Goal: Contribute content: Add original content to the website for others to see

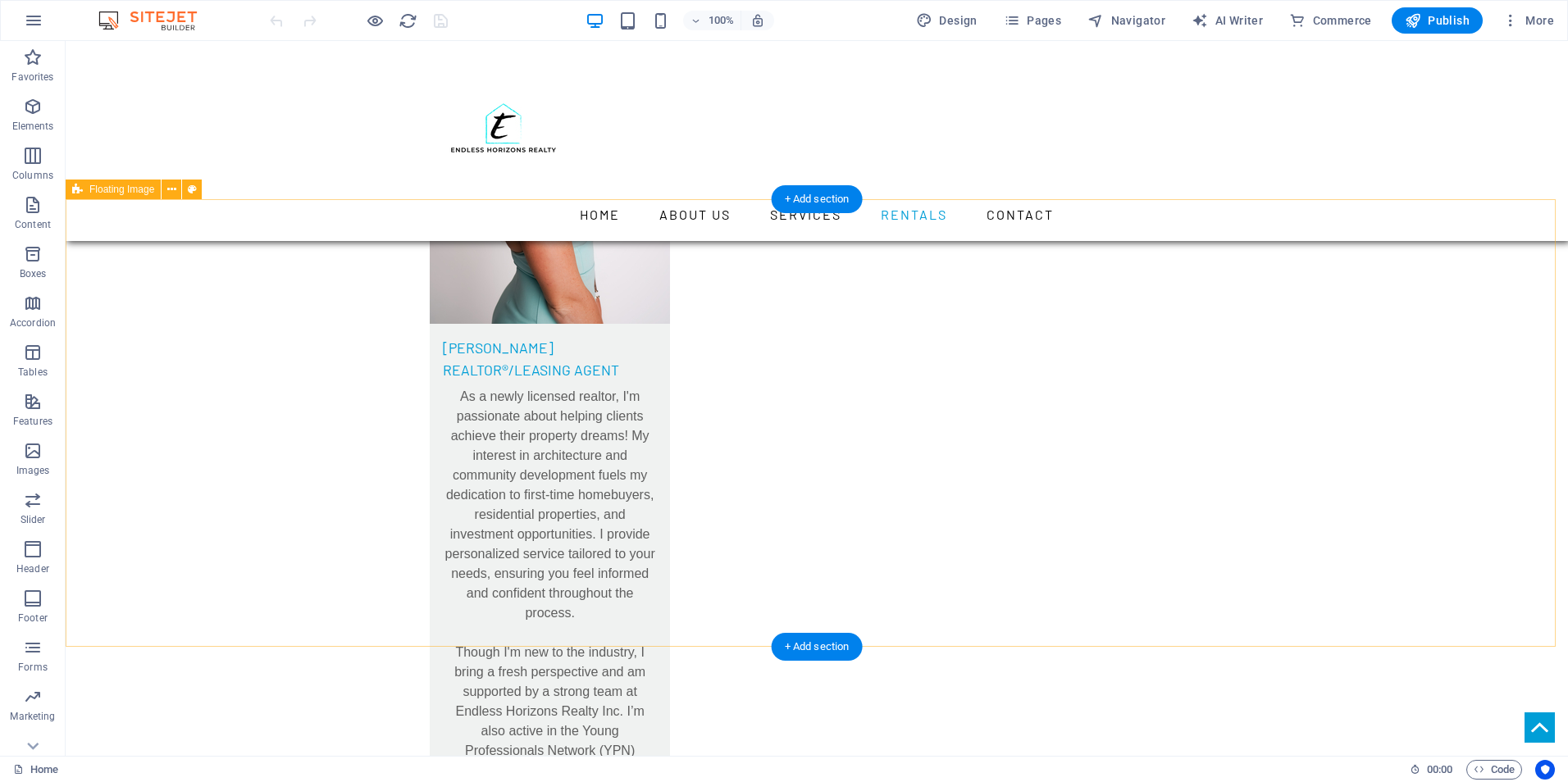
scroll to position [7216, 0]
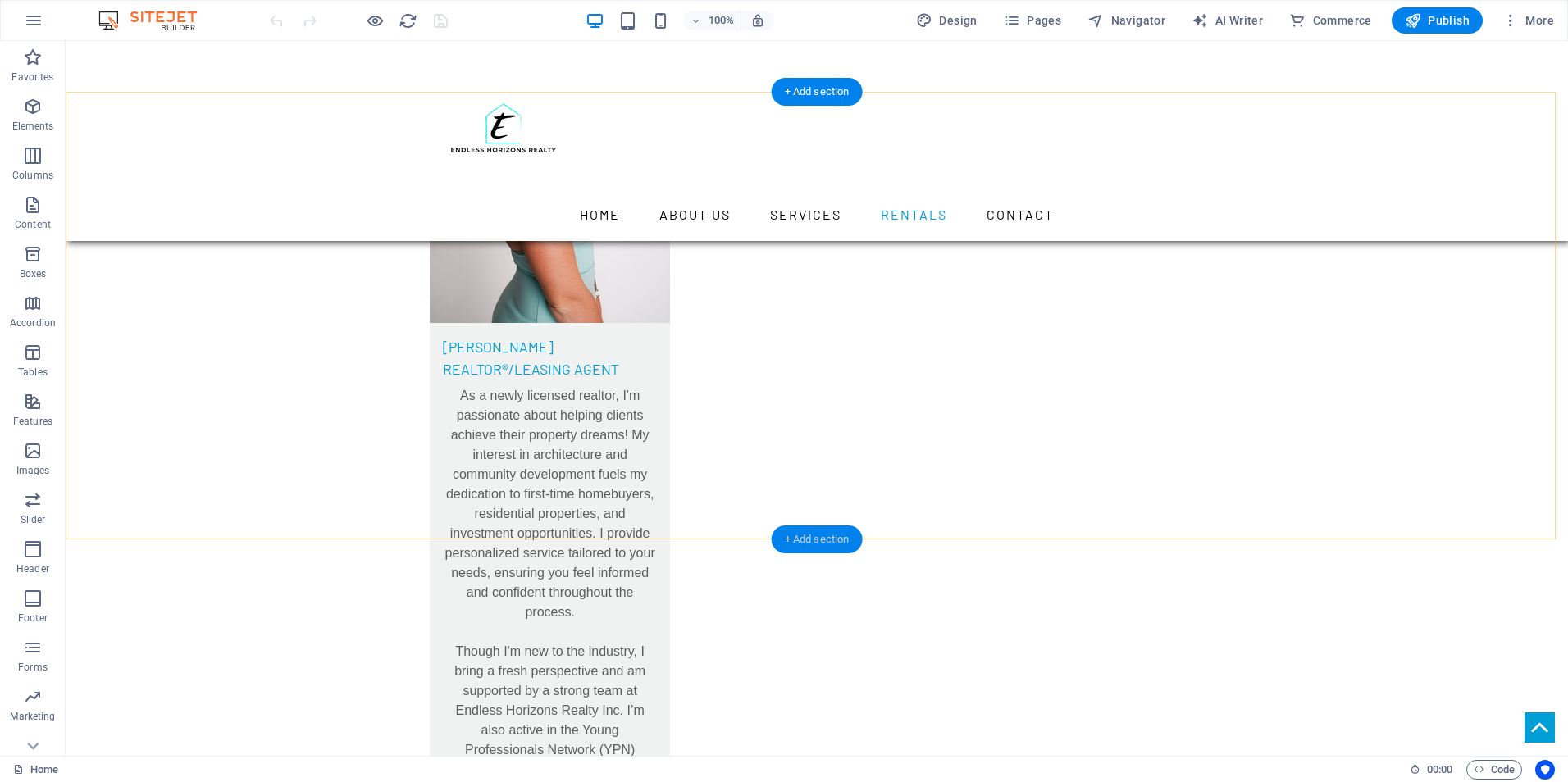
click at [805, 538] on div "+ Add section" at bounding box center [817, 540] width 91 height 28
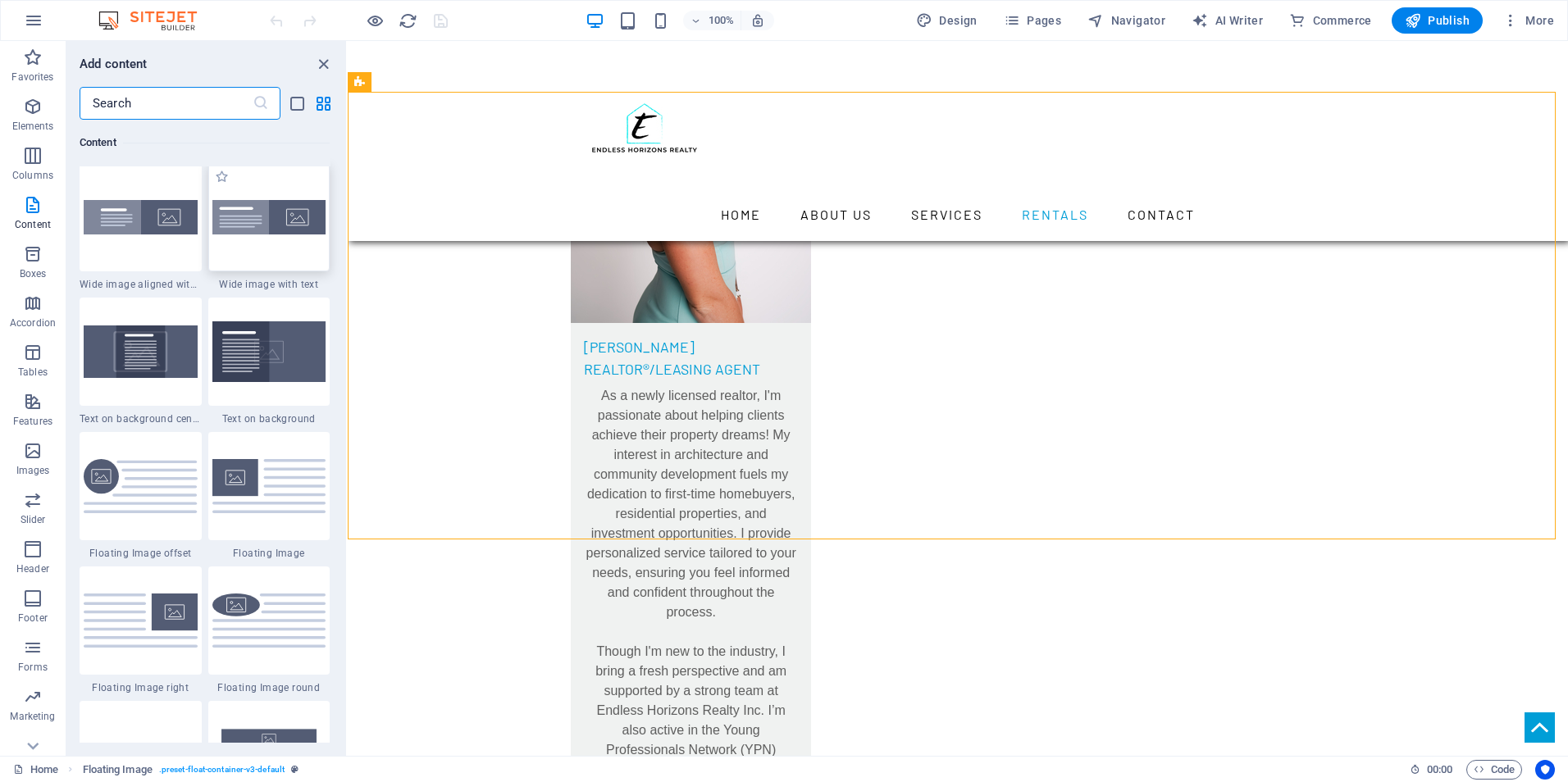
scroll to position [3279, 0]
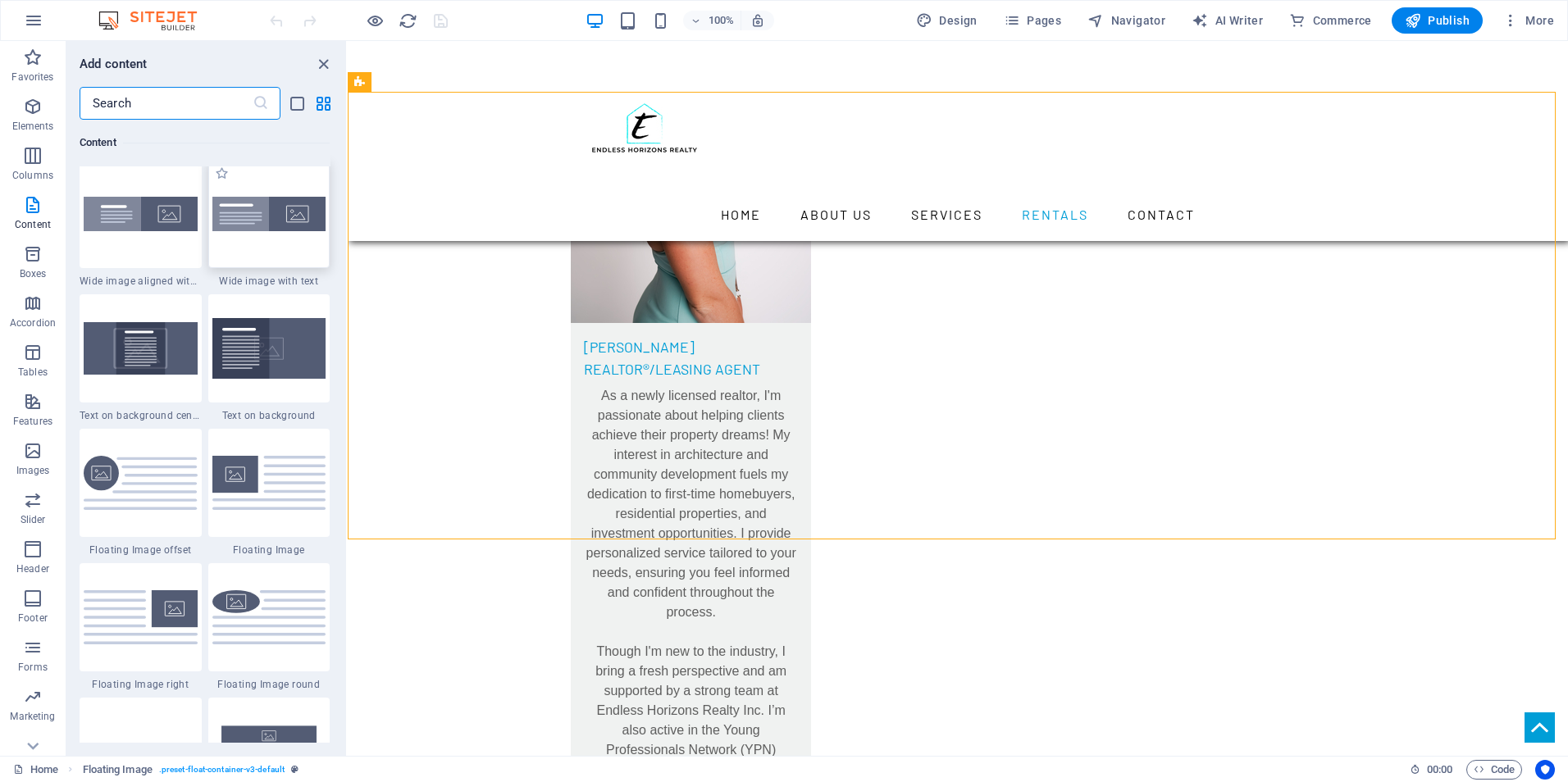
click at [257, 484] on img at bounding box center [269, 481] width 114 height 53
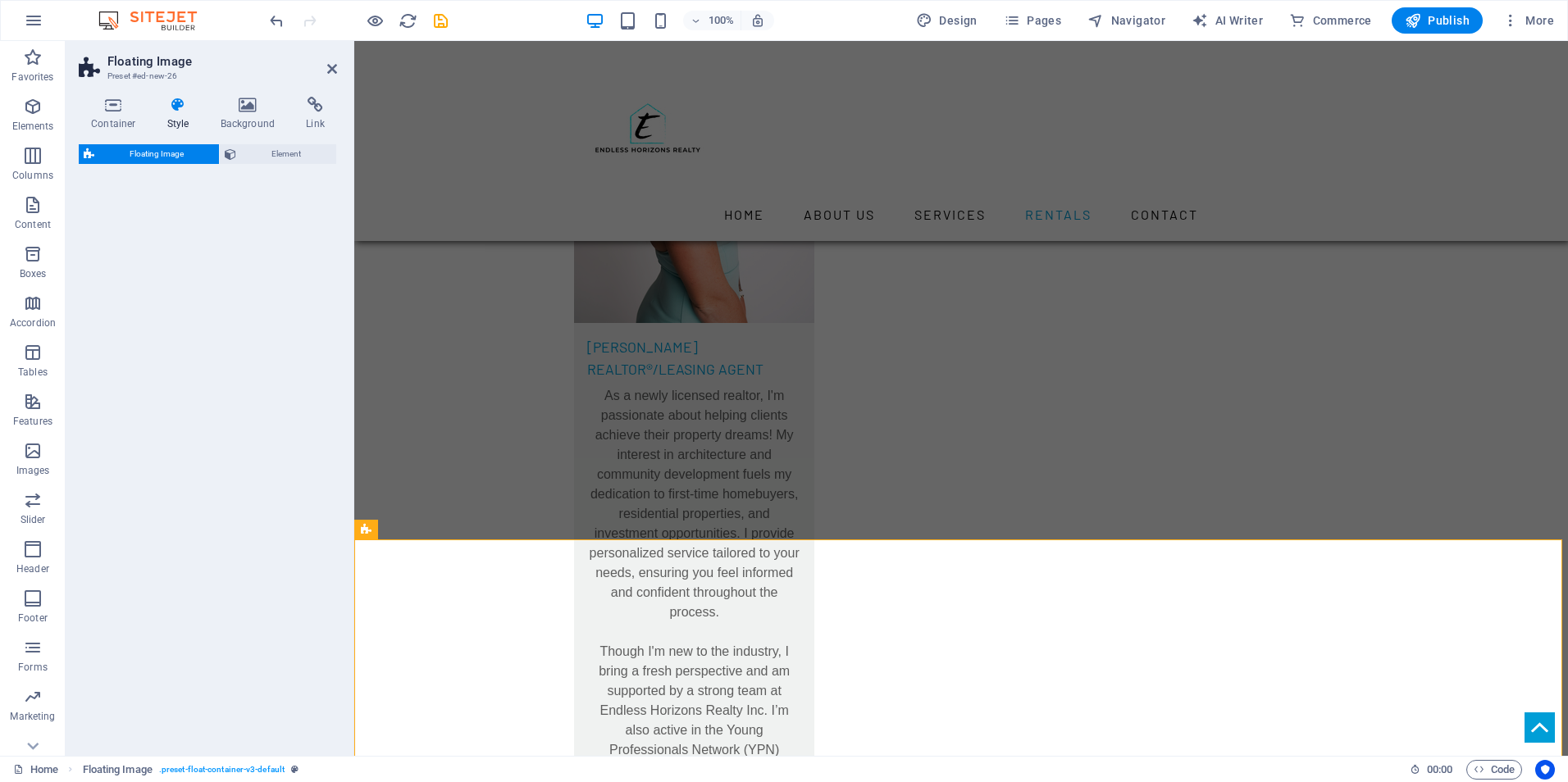
select select "%"
select select "rem"
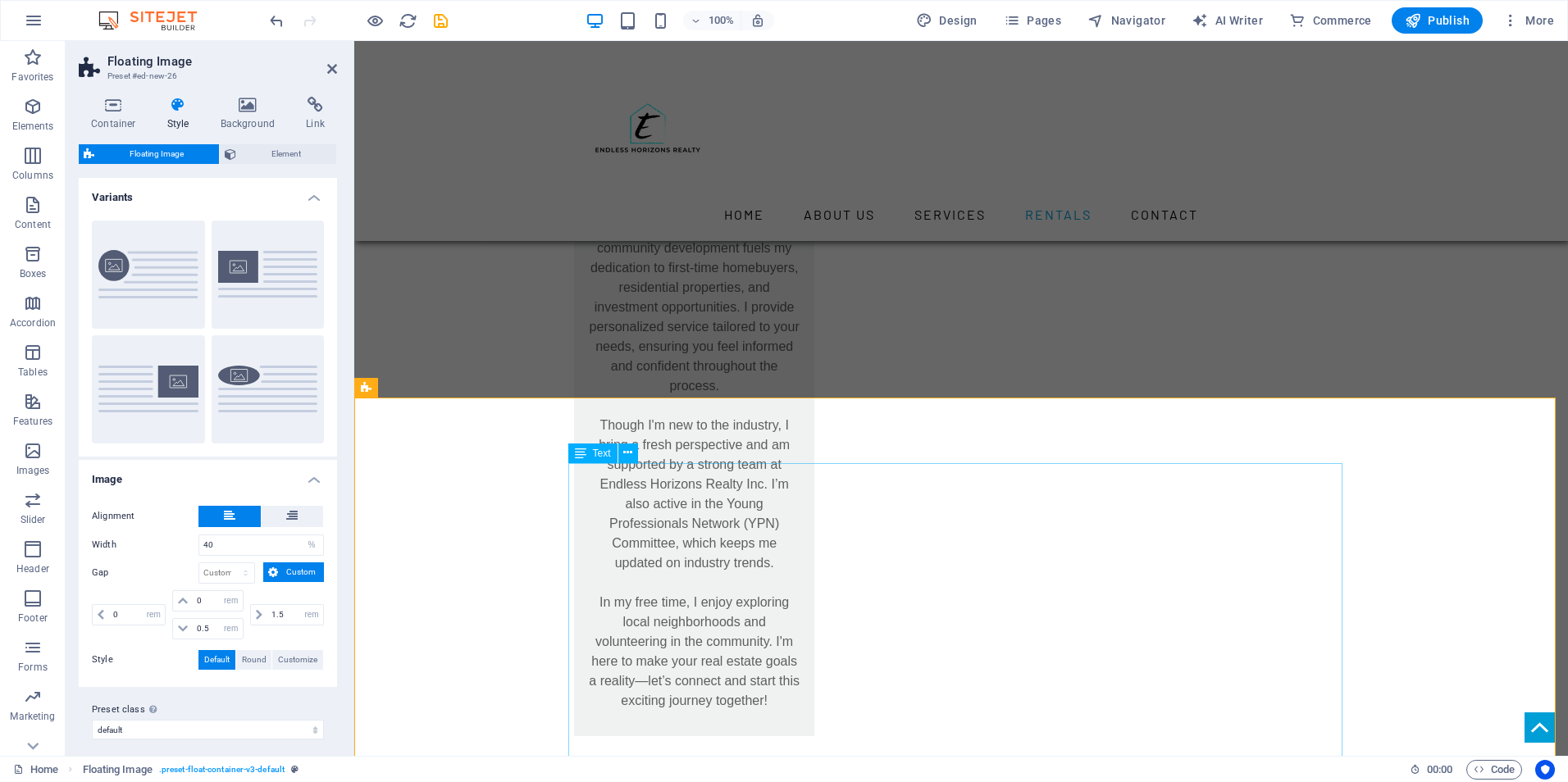
scroll to position [7462, 0]
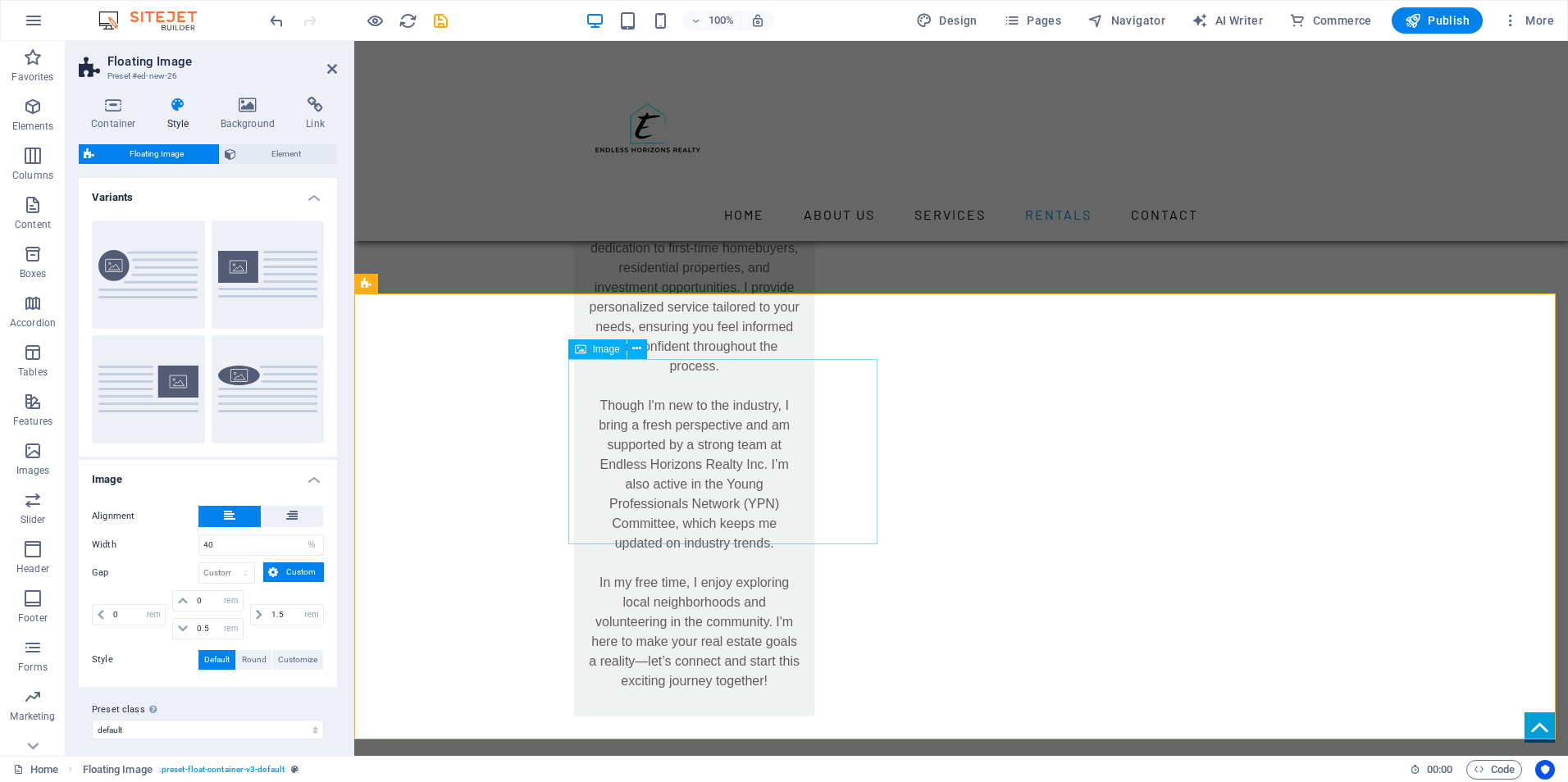
click at [641, 352] on icon at bounding box center [637, 349] width 9 height 18
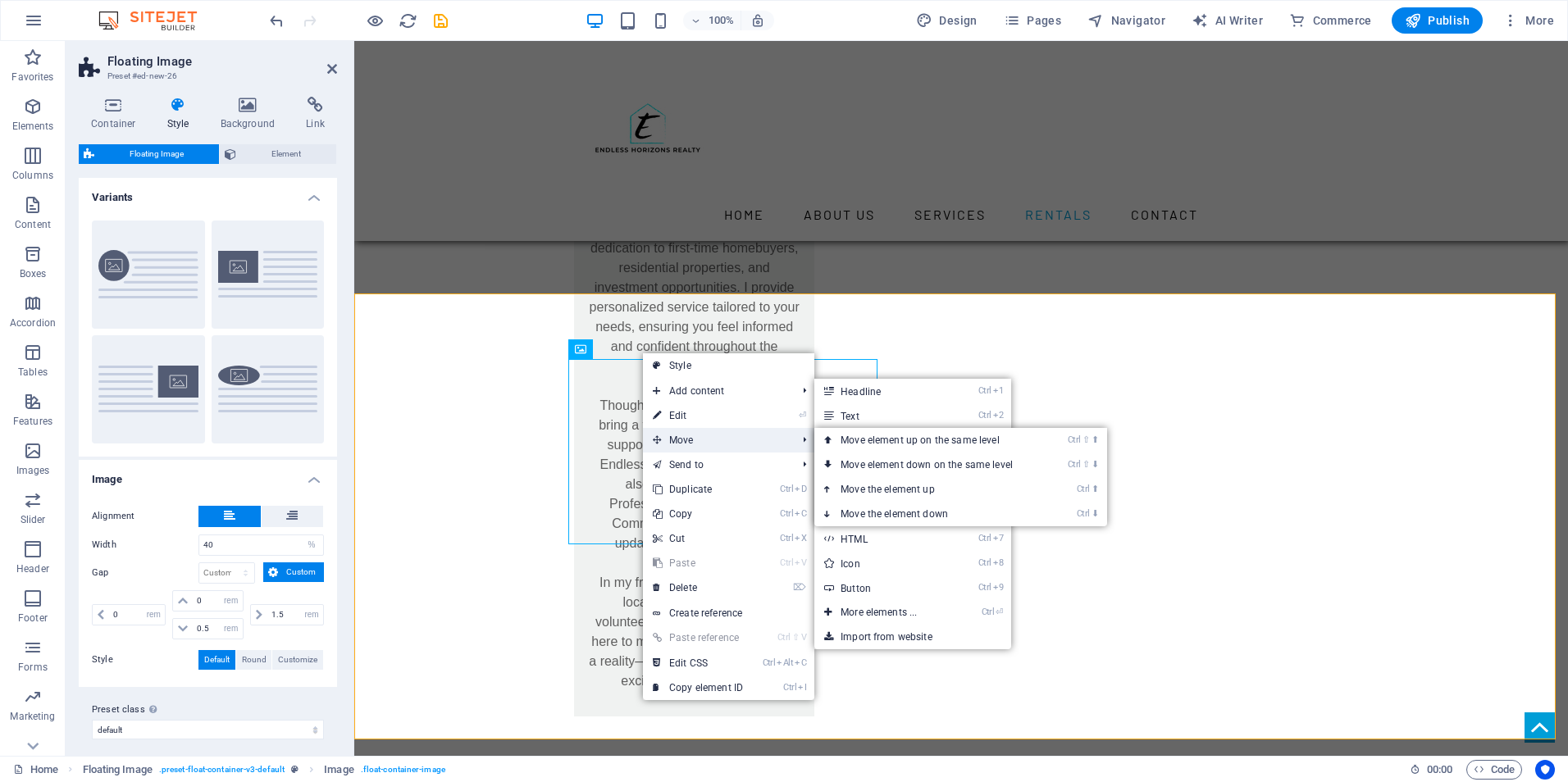
click at [665, 435] on span "Move" at bounding box center [716, 440] width 147 height 25
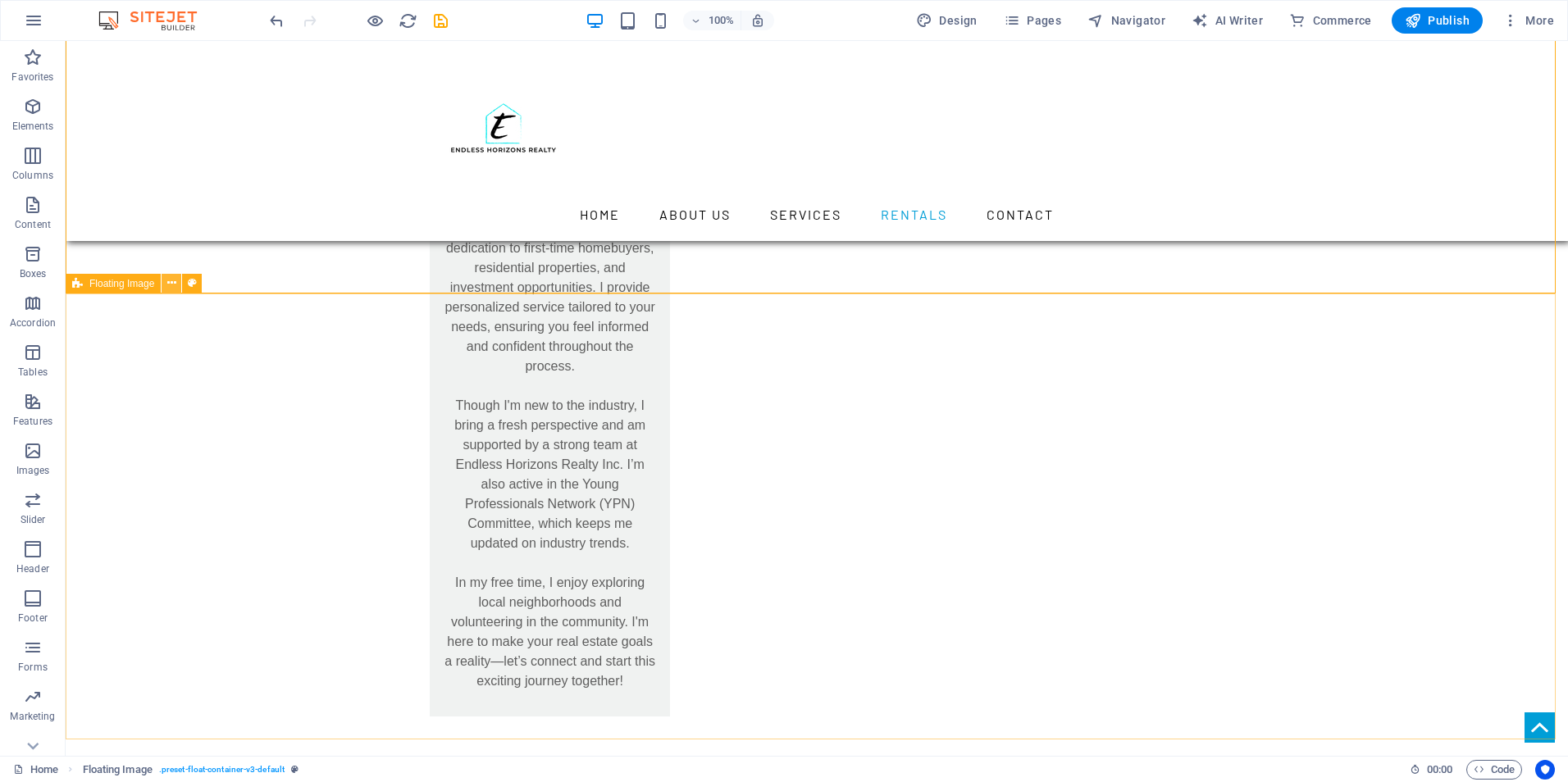
click at [167, 287] on icon at bounding box center [172, 283] width 9 height 18
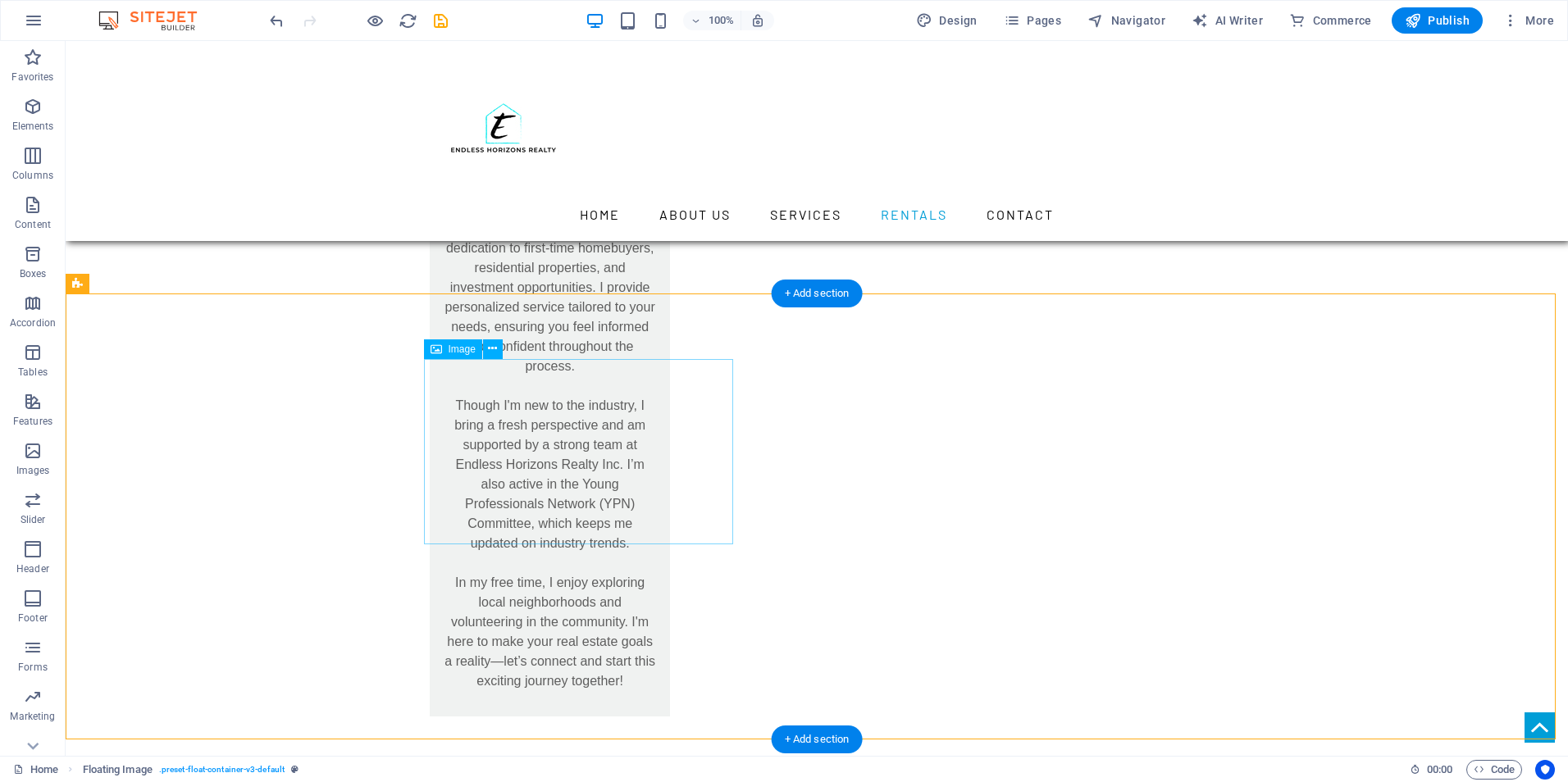
select select "%"
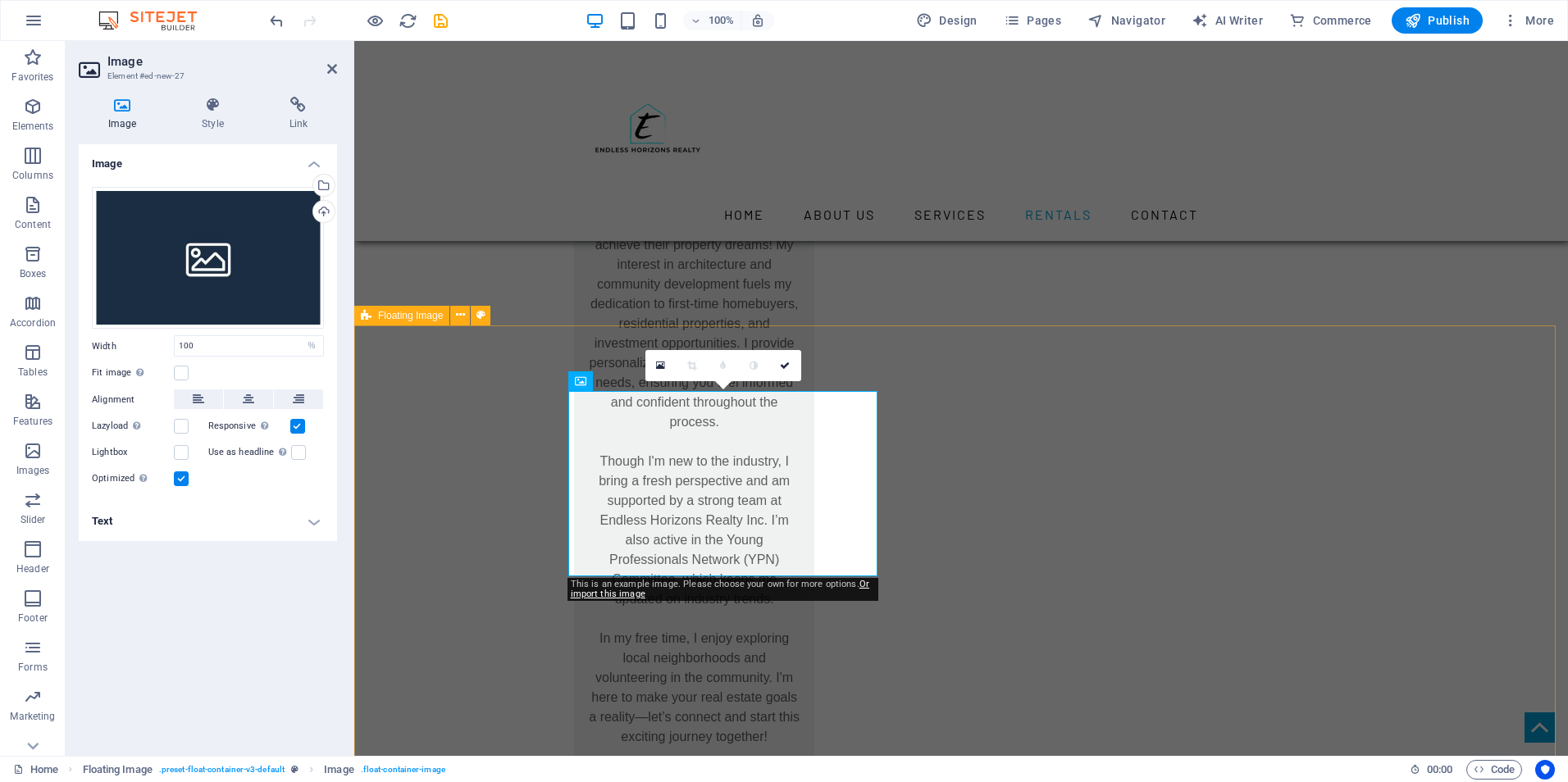
scroll to position [7379, 0]
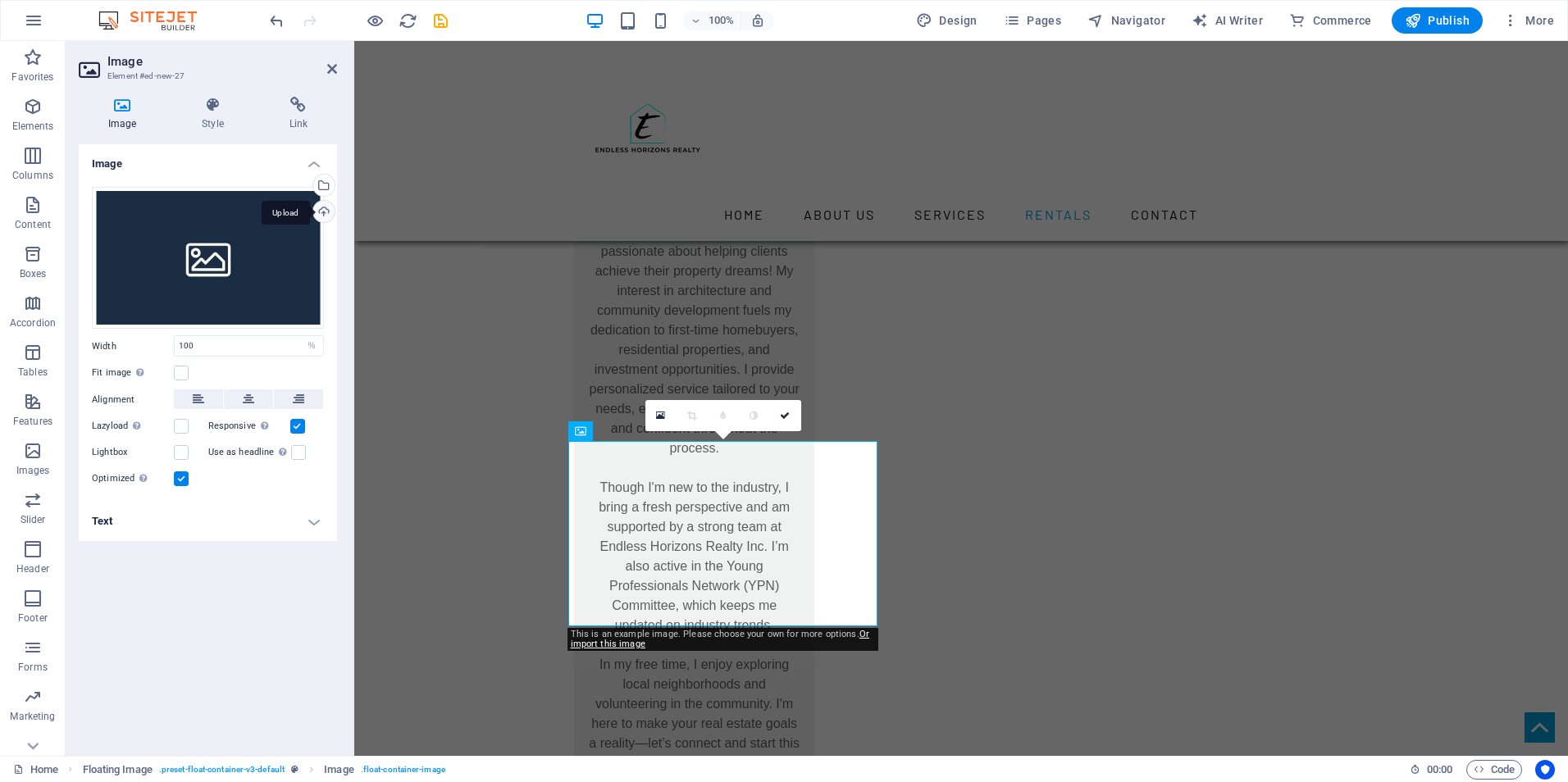
click at [322, 206] on div "Upload" at bounding box center [322, 213] width 25 height 25
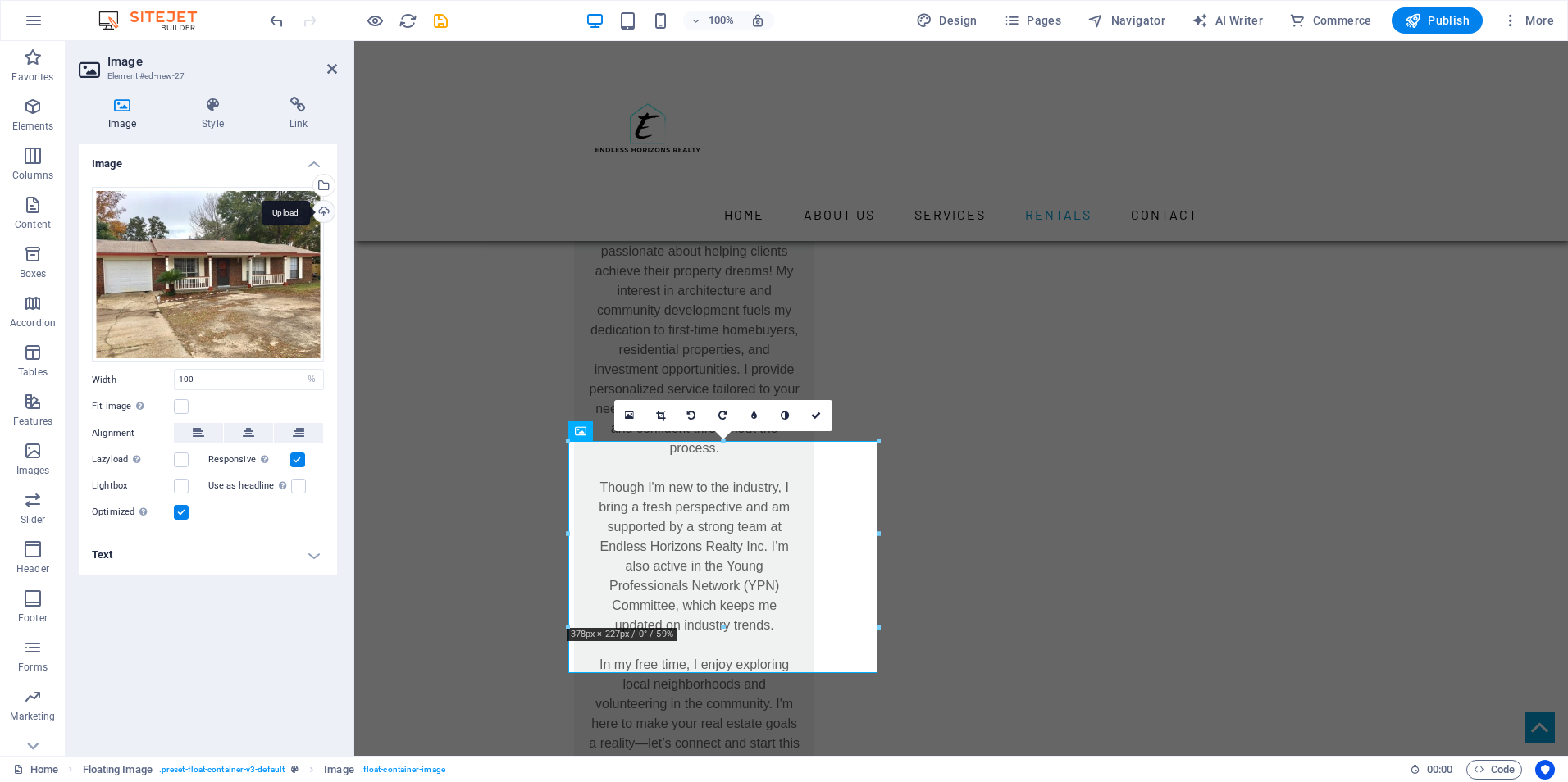
click at [326, 212] on div "Upload" at bounding box center [322, 213] width 25 height 25
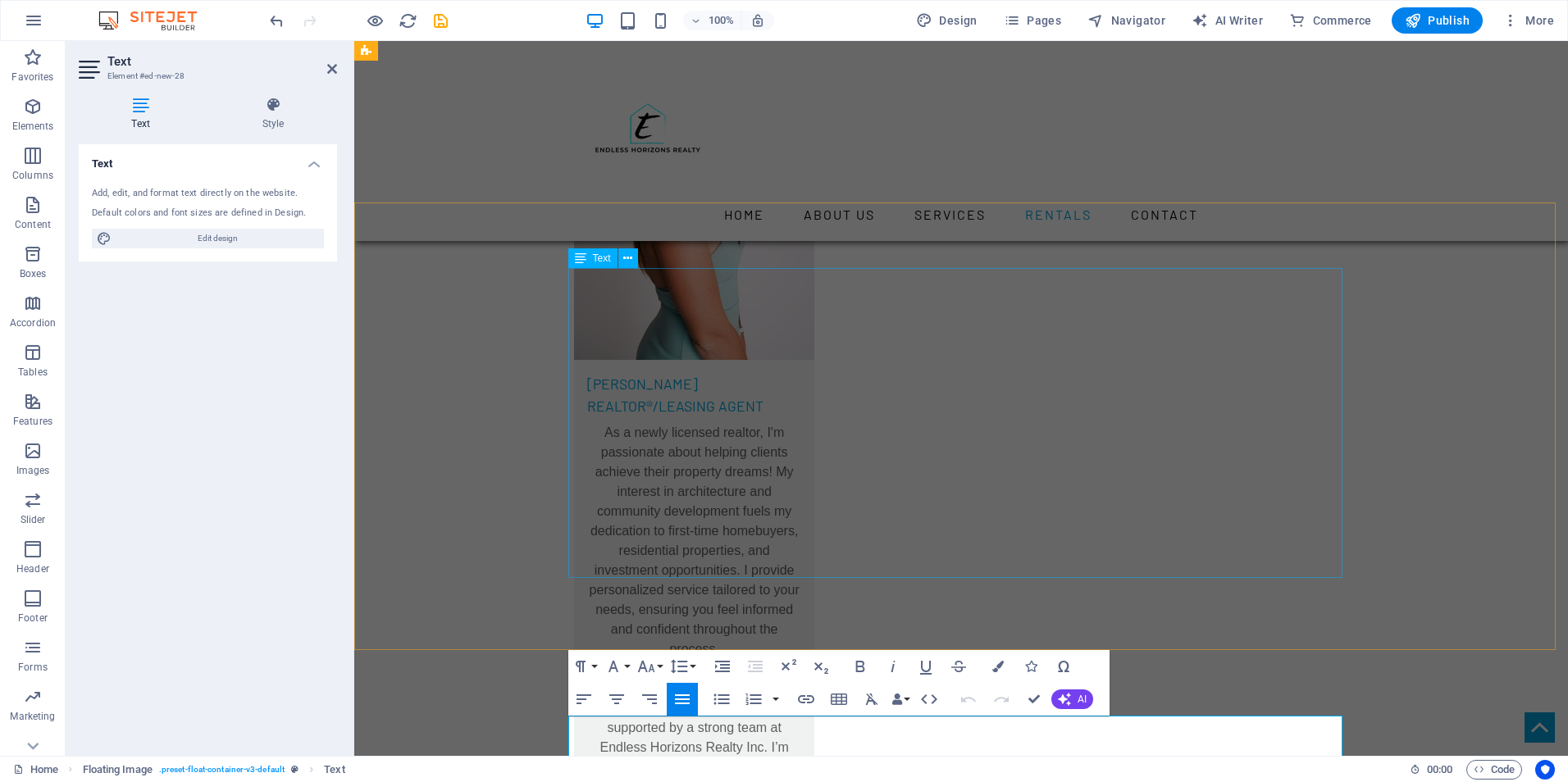
scroll to position [7052, 0]
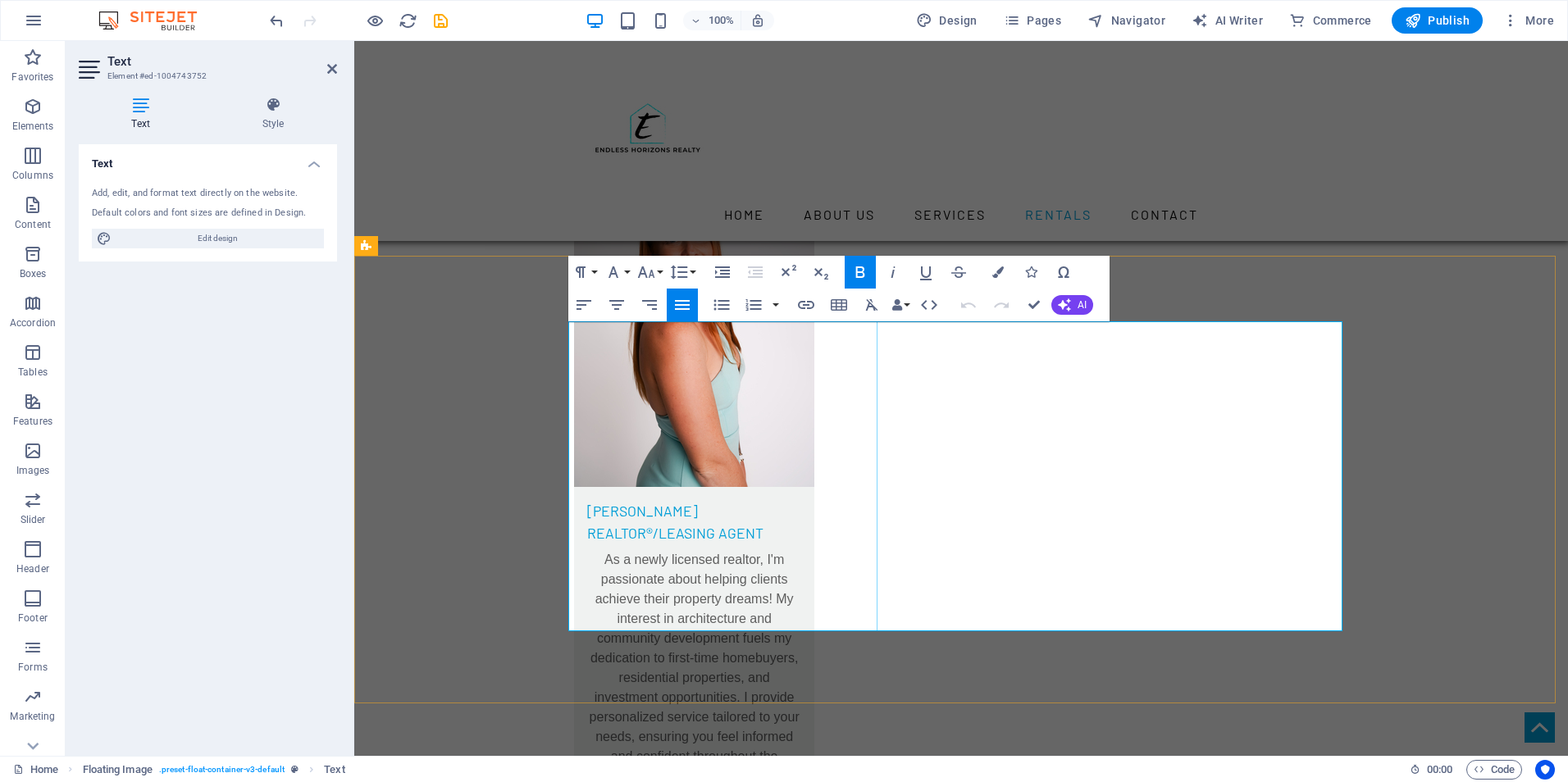
drag, startPoint x: 1015, startPoint y: 621, endPoint x: 870, endPoint y: 327, distance: 327.8
copy div "[STREET_ADDRESS] Monthly Rent: $1,100 - 2 Bedrooms, 1 Bathroom Coming soon Enjo…"
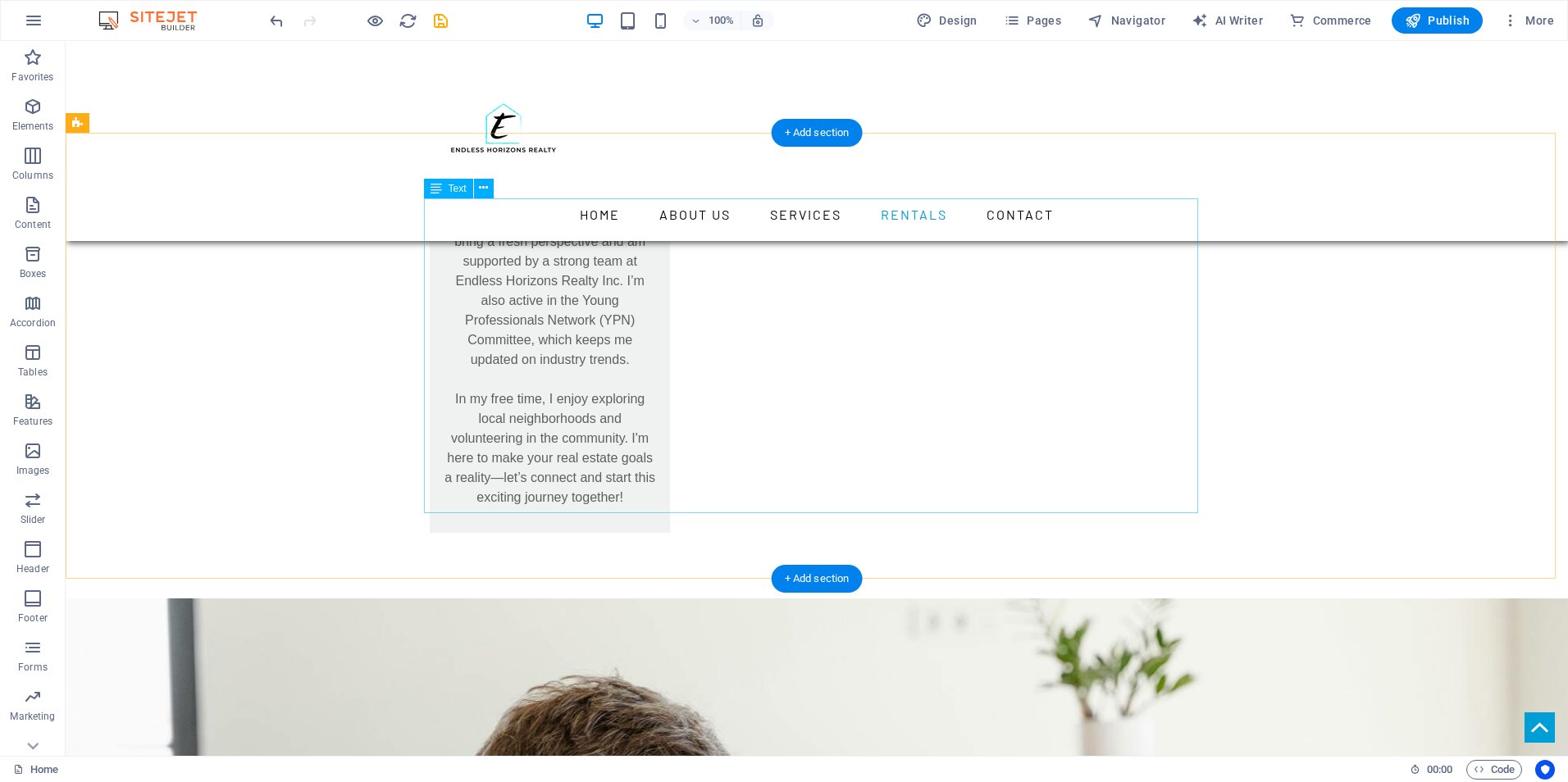
scroll to position [7544, 0]
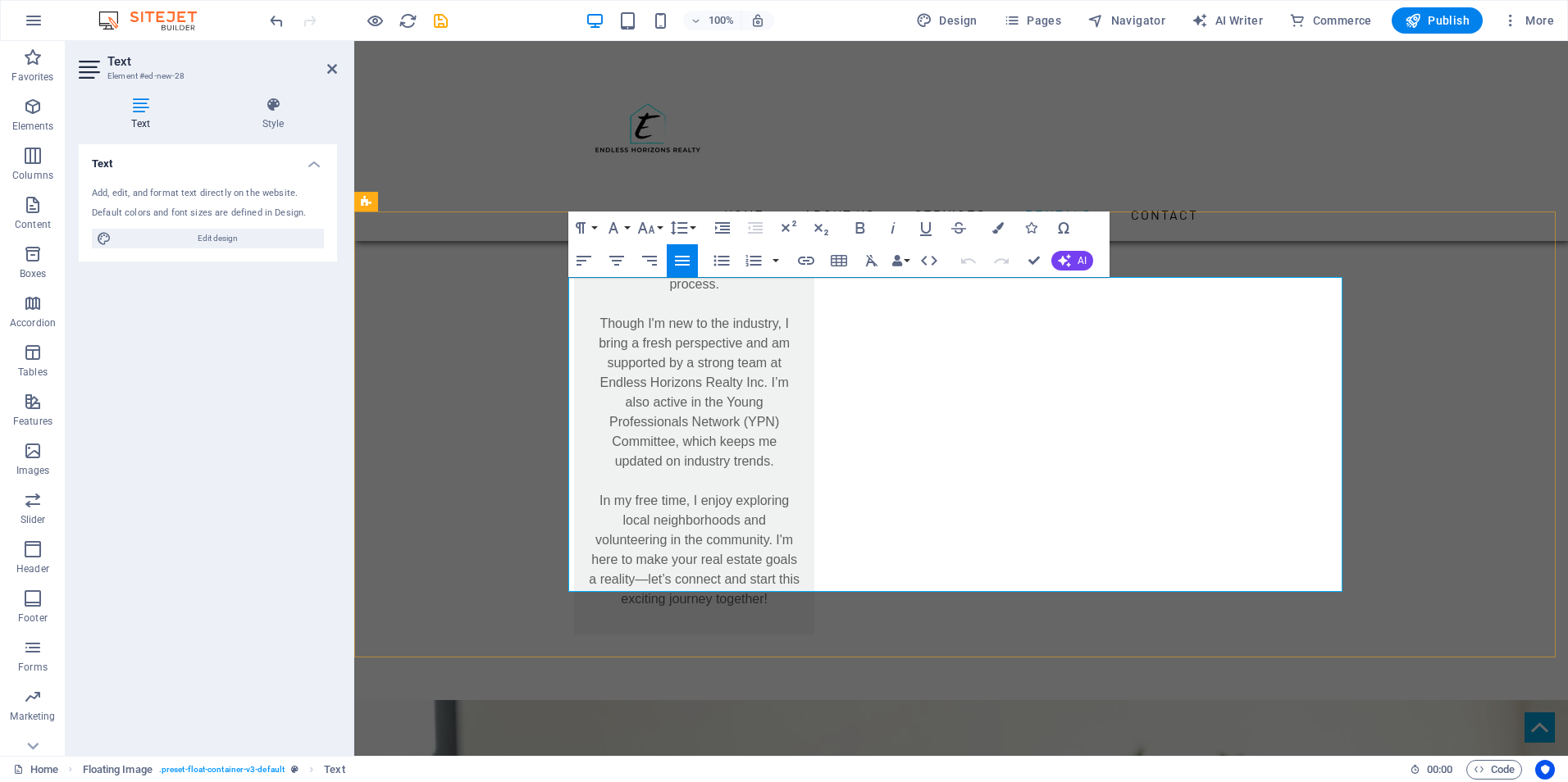
drag, startPoint x: 1261, startPoint y: 582, endPoint x: 906, endPoint y: 294, distance: 457.1
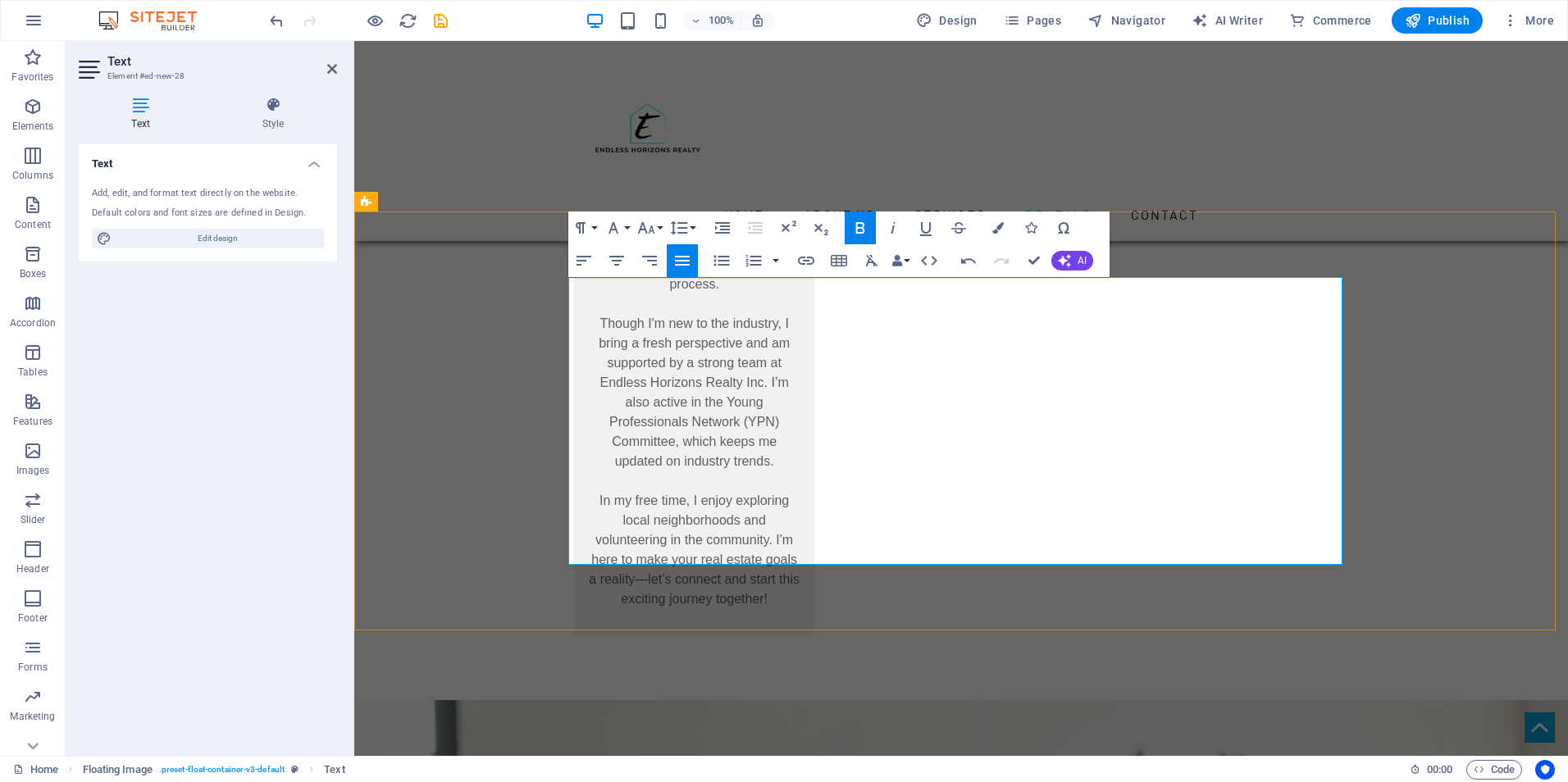
drag, startPoint x: 1039, startPoint y: 288, endPoint x: 894, endPoint y: 288, distance: 145.0
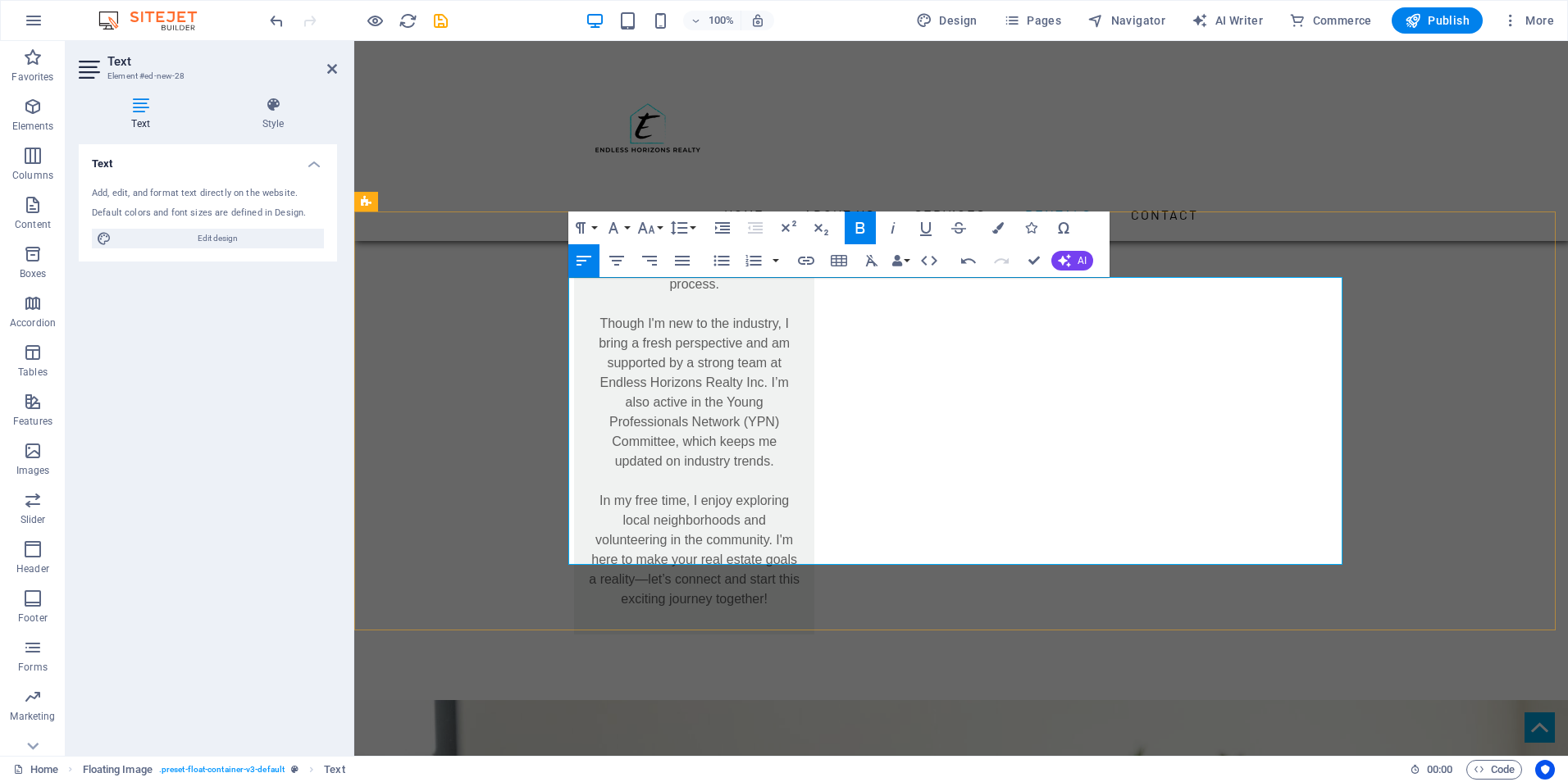
drag, startPoint x: 976, startPoint y: 548, endPoint x: 908, endPoint y: 380, distance: 181.2
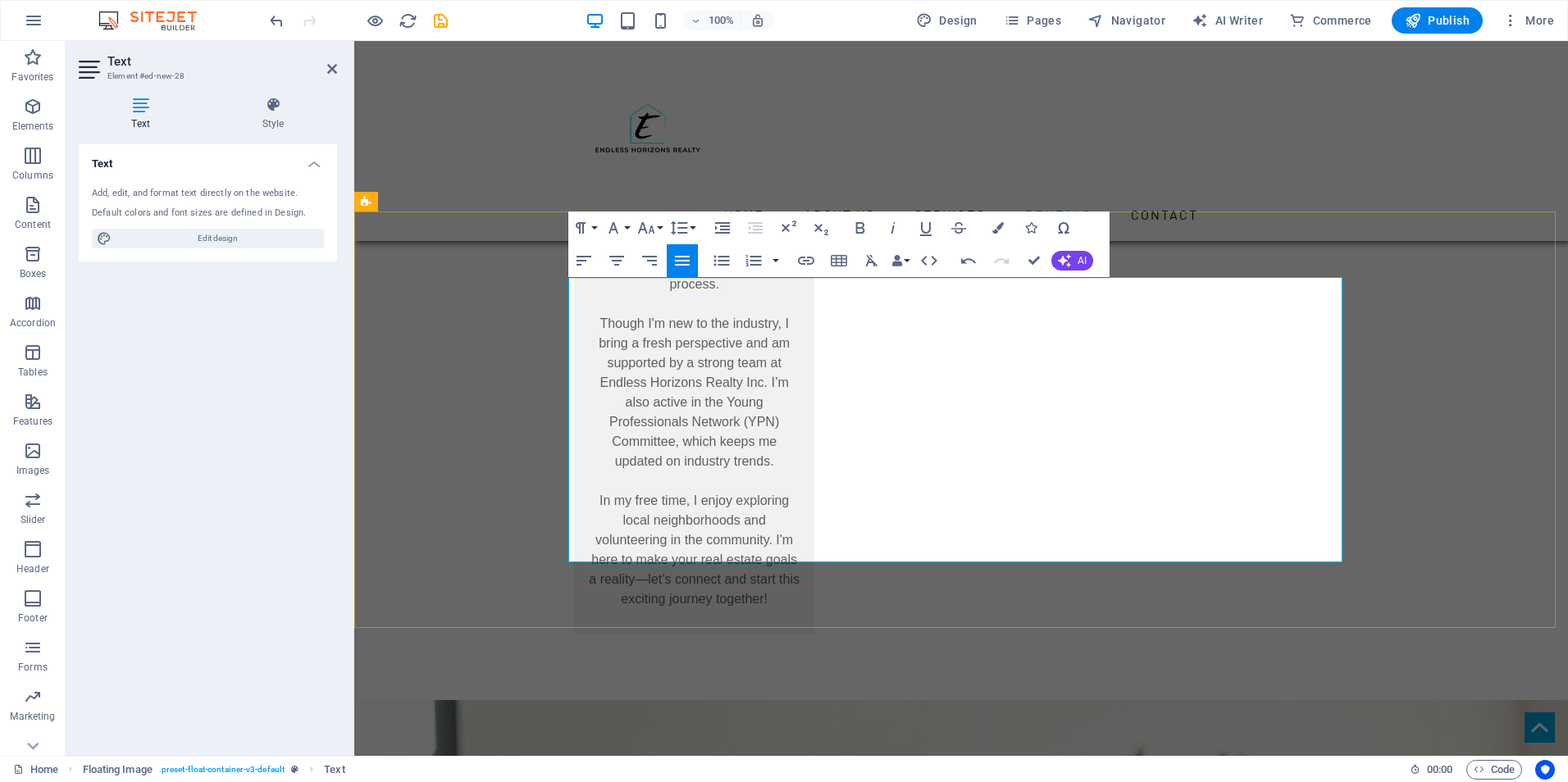
drag, startPoint x: 978, startPoint y: 557, endPoint x: 900, endPoint y: 369, distance: 203.5
click at [624, 224] on button "Font Family" at bounding box center [617, 227] width 32 height 32
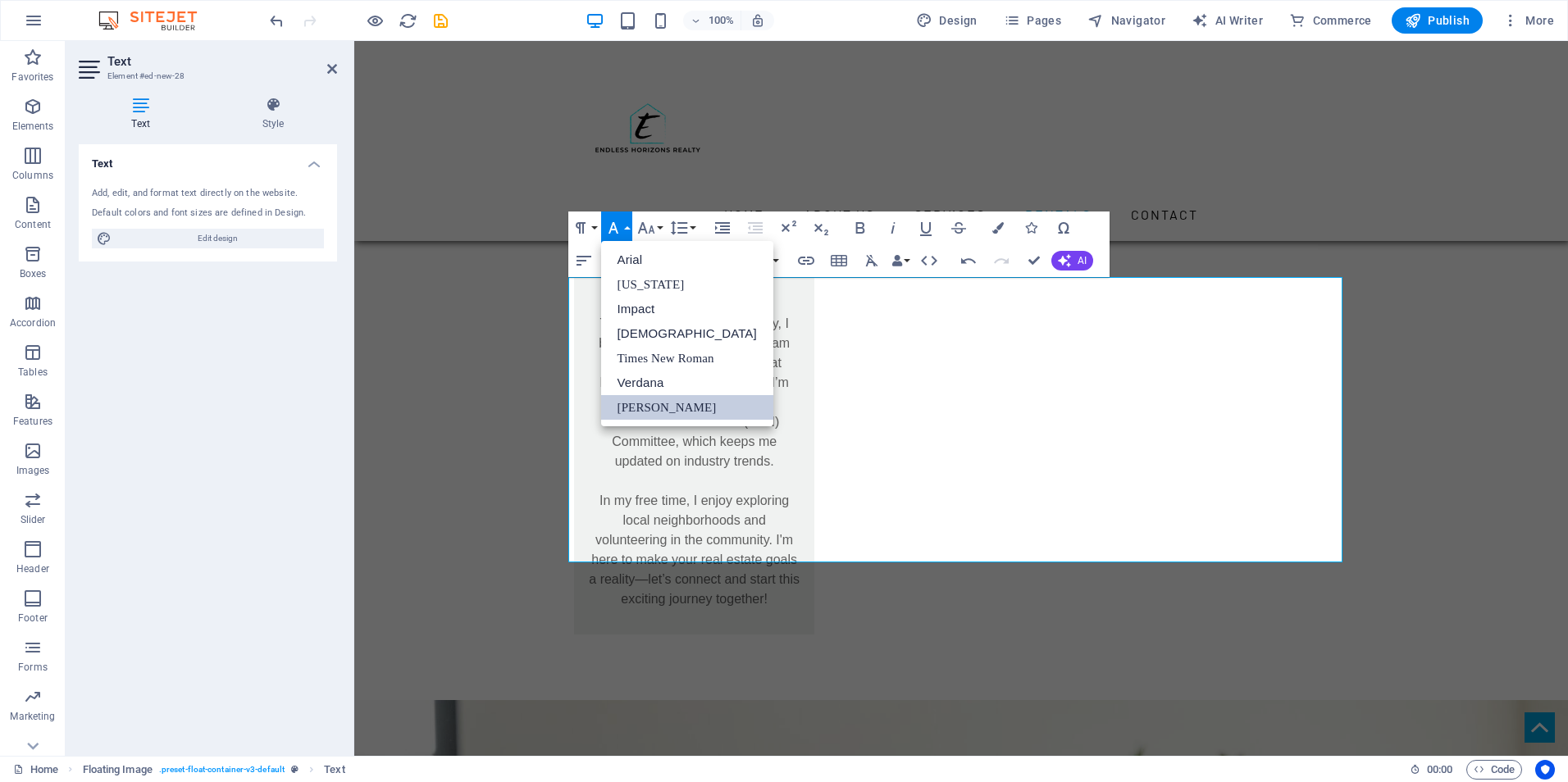
scroll to position [0, 0]
click at [655, 224] on icon "button" at bounding box center [646, 227] width 19 height 19
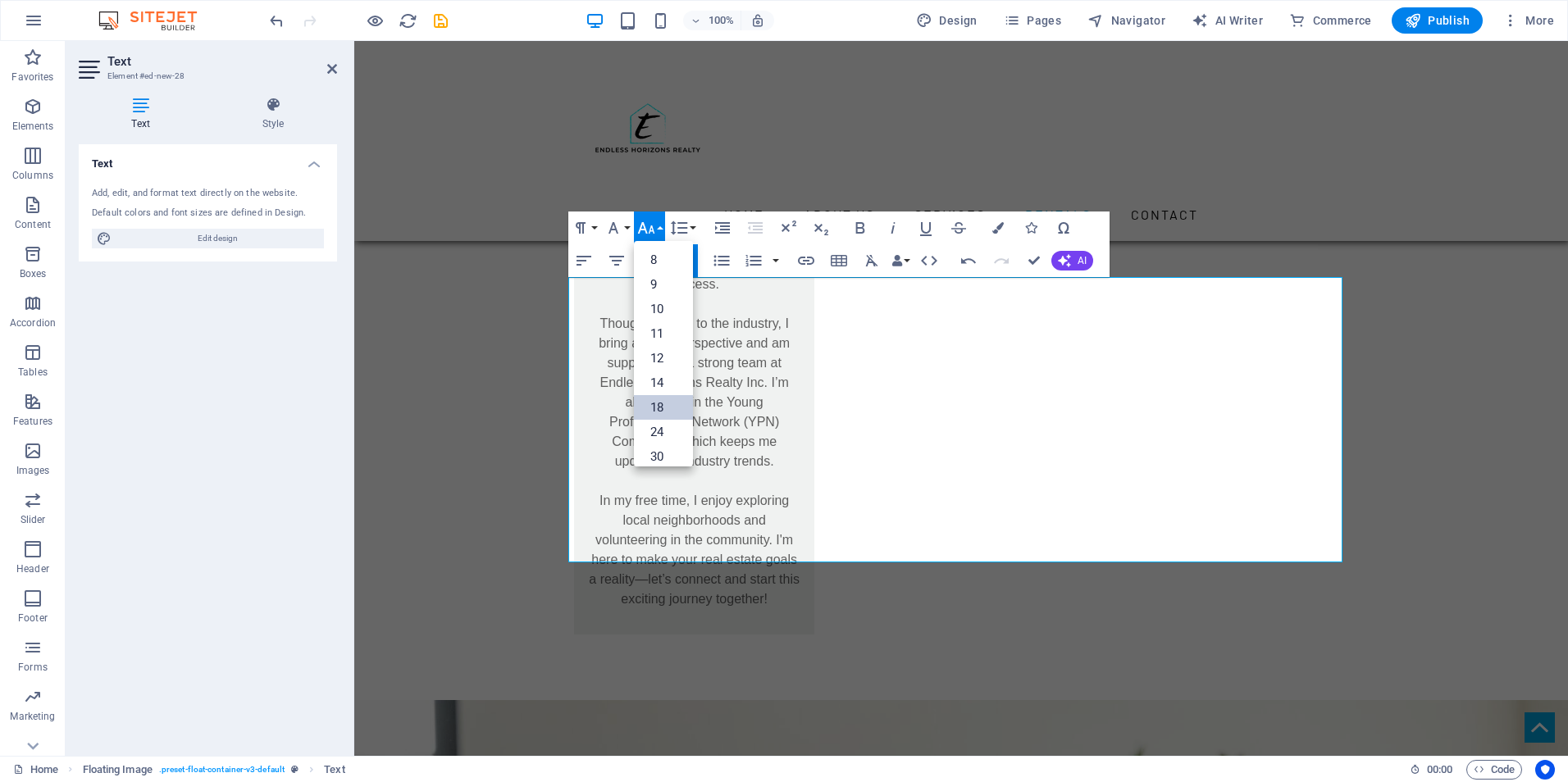
click at [666, 400] on link "18" at bounding box center [663, 407] width 59 height 25
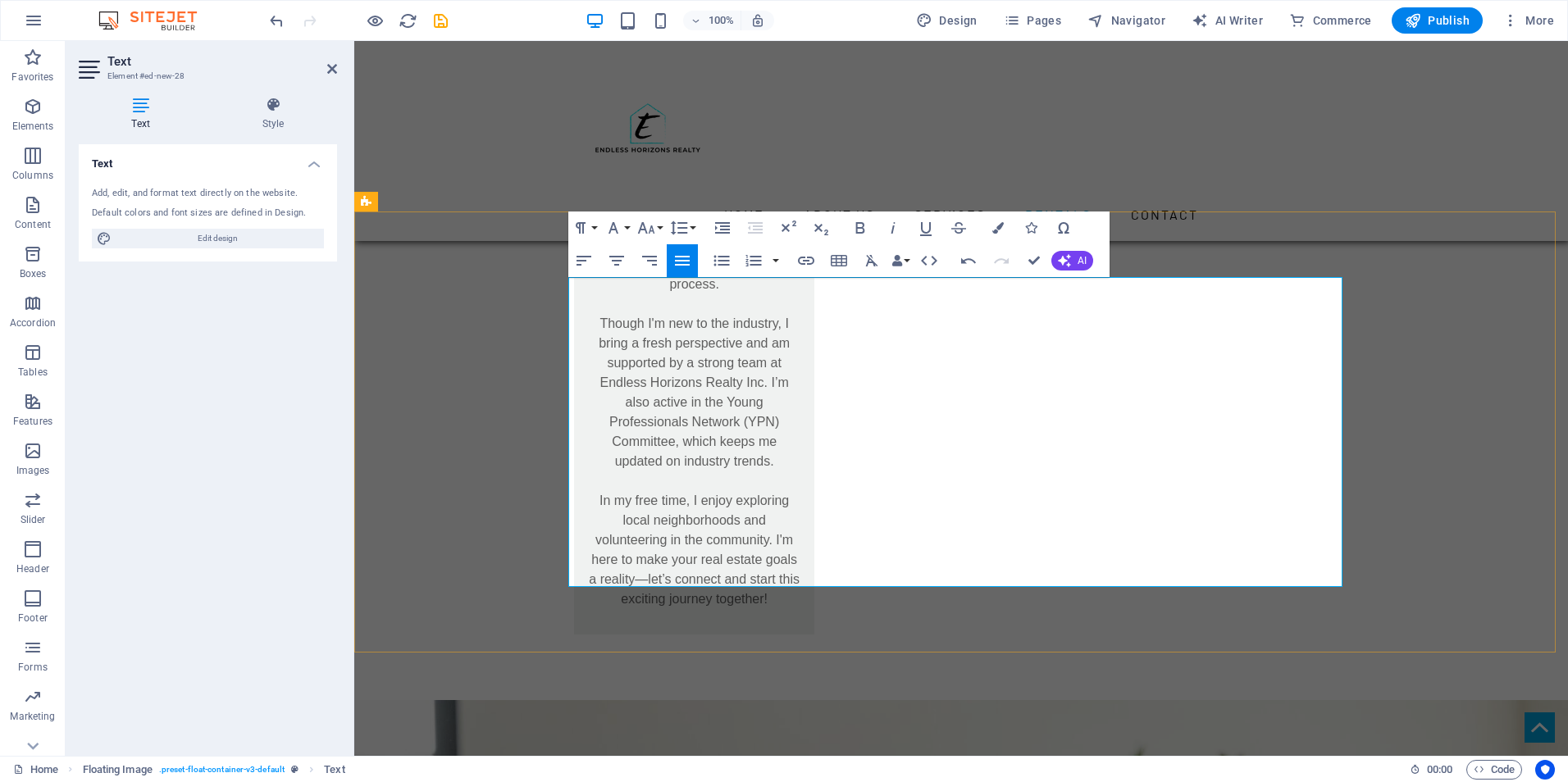
drag, startPoint x: 1085, startPoint y: 570, endPoint x: 886, endPoint y: 286, distance: 346.8
click at [855, 230] on icon "button" at bounding box center [860, 227] width 19 height 19
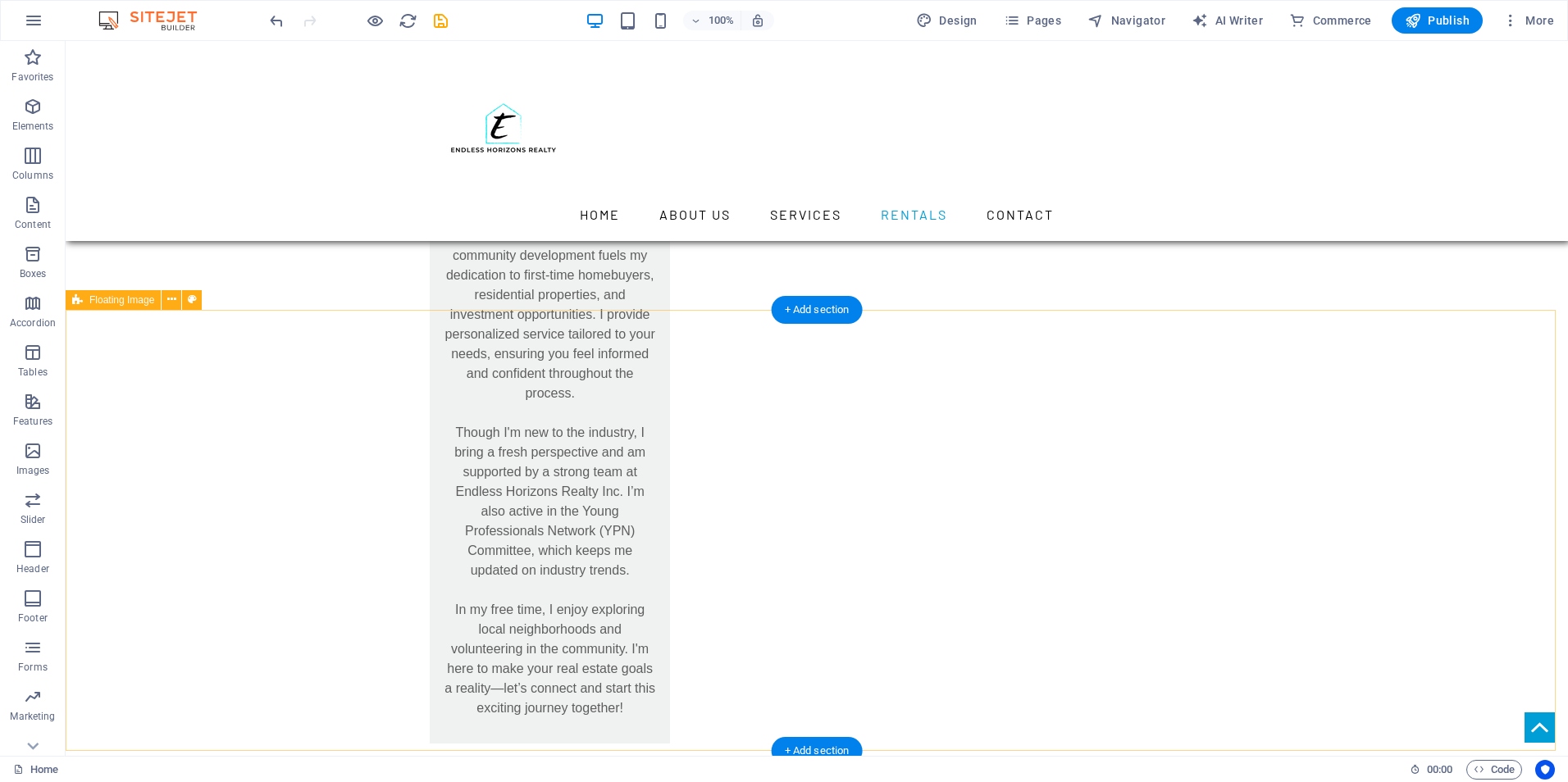
scroll to position [7462, 0]
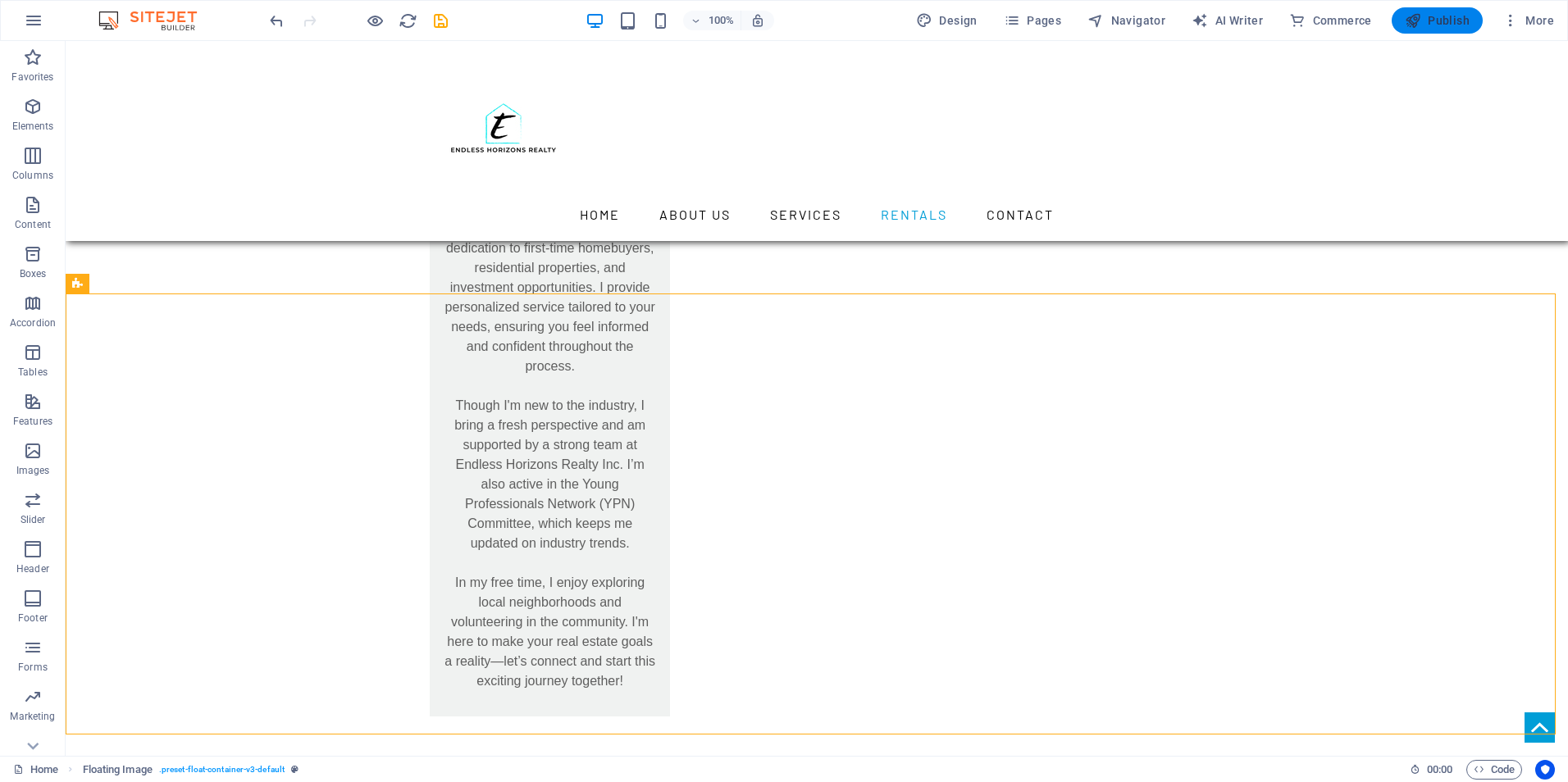
click at [1437, 30] on button "Publish" at bounding box center [1437, 20] width 91 height 26
checkbox input "false"
